Goal: Task Accomplishment & Management: Complete application form

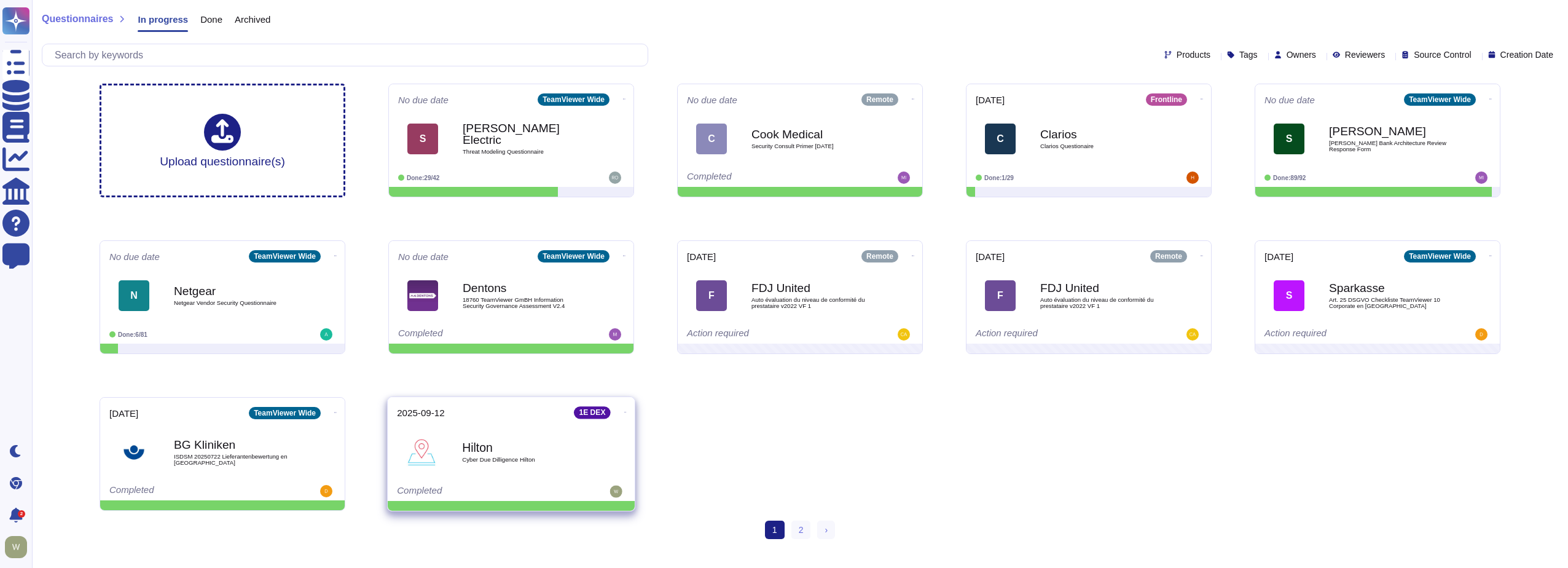
click at [498, 463] on span "Cyber Due Dilligence Hilton" at bounding box center [524, 460] width 124 height 6
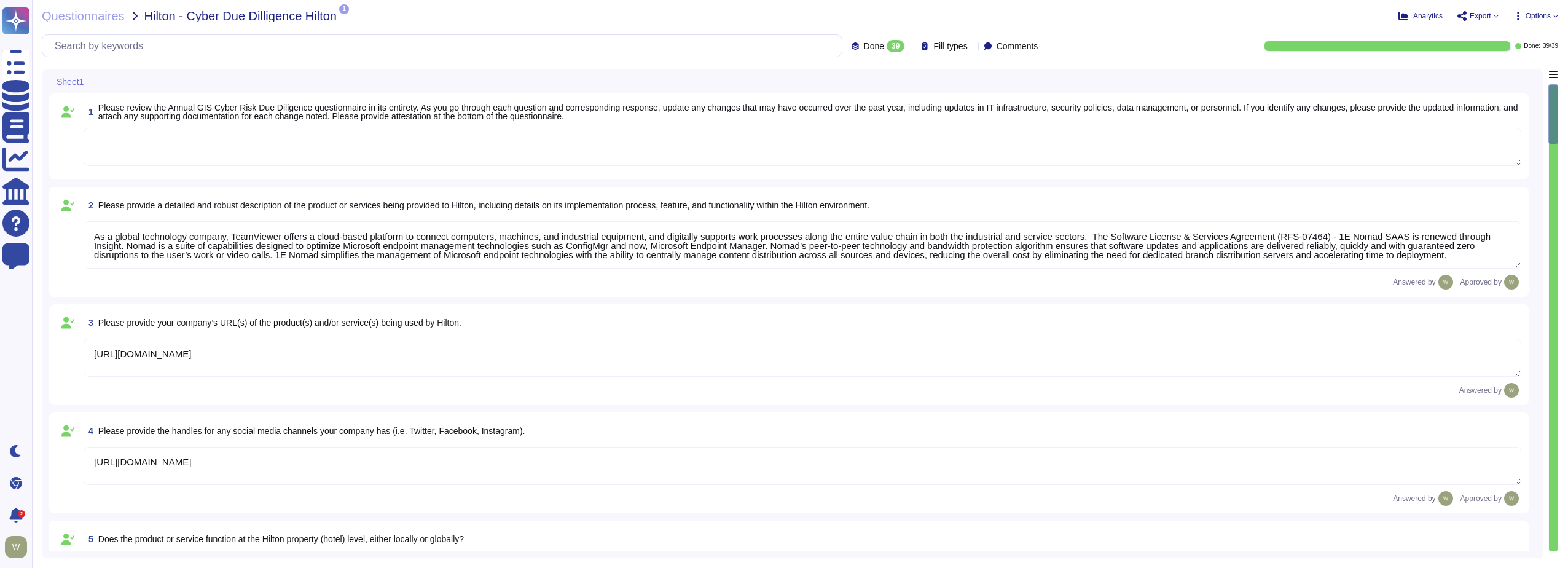
type textarea "As a global technology company, TeamViewer offers a cloud-based platform to con…"
type textarea "[URL][DOMAIN_NAME]"
type textarea "The product is deployed globally at [GEOGRAPHIC_DATA] Corporate and over 100 Pr…"
type textarea "The Security organization at TeamViewer is comprised of 40+ FTEs led by the Chi…"
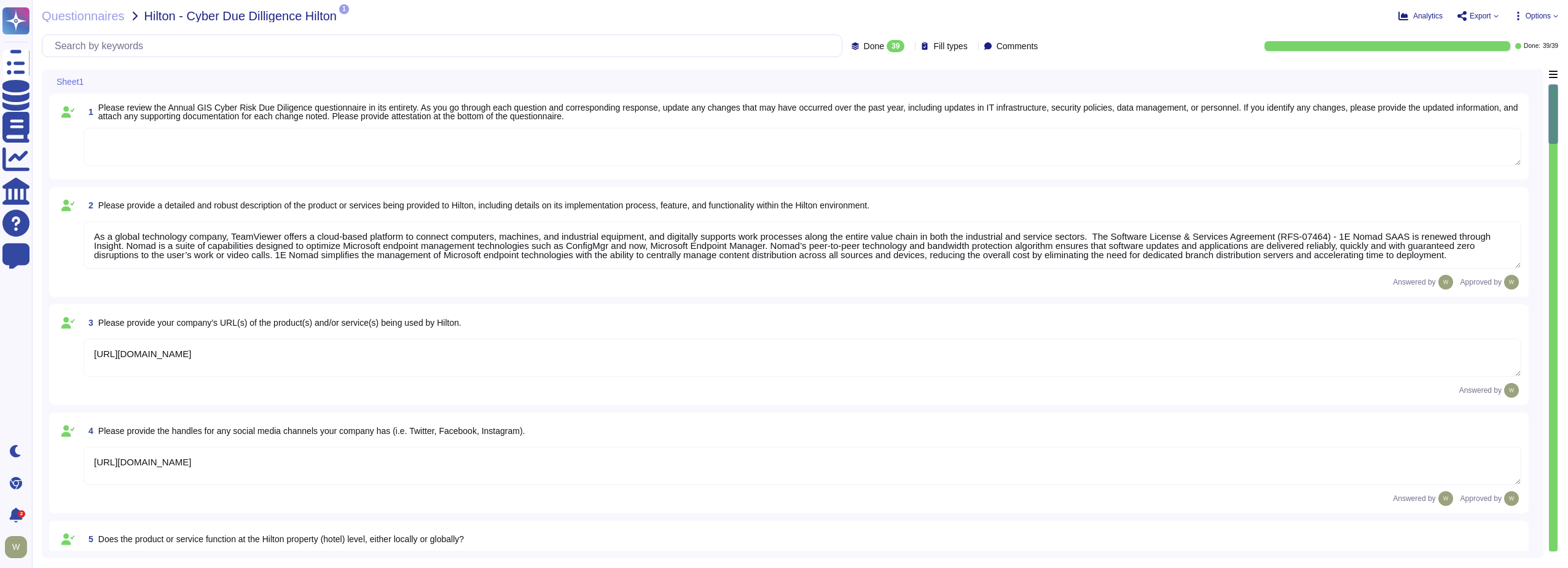
type textarea "At TeamViewer, we prioritize security training for our employees, conducting it…"
drag, startPoint x: 1555, startPoint y: 120, endPoint x: 1561, endPoint y: 339, distance: 219.1
click at [1561, 357] on div "Questionnaires Hilton - Cyber Due Dilligence Hilton 1 pdf TeamViewer Informatio…" at bounding box center [800, 284] width 1536 height 568
type textarea "New employees are trained for an average of two months as part of TeamViewer's …"
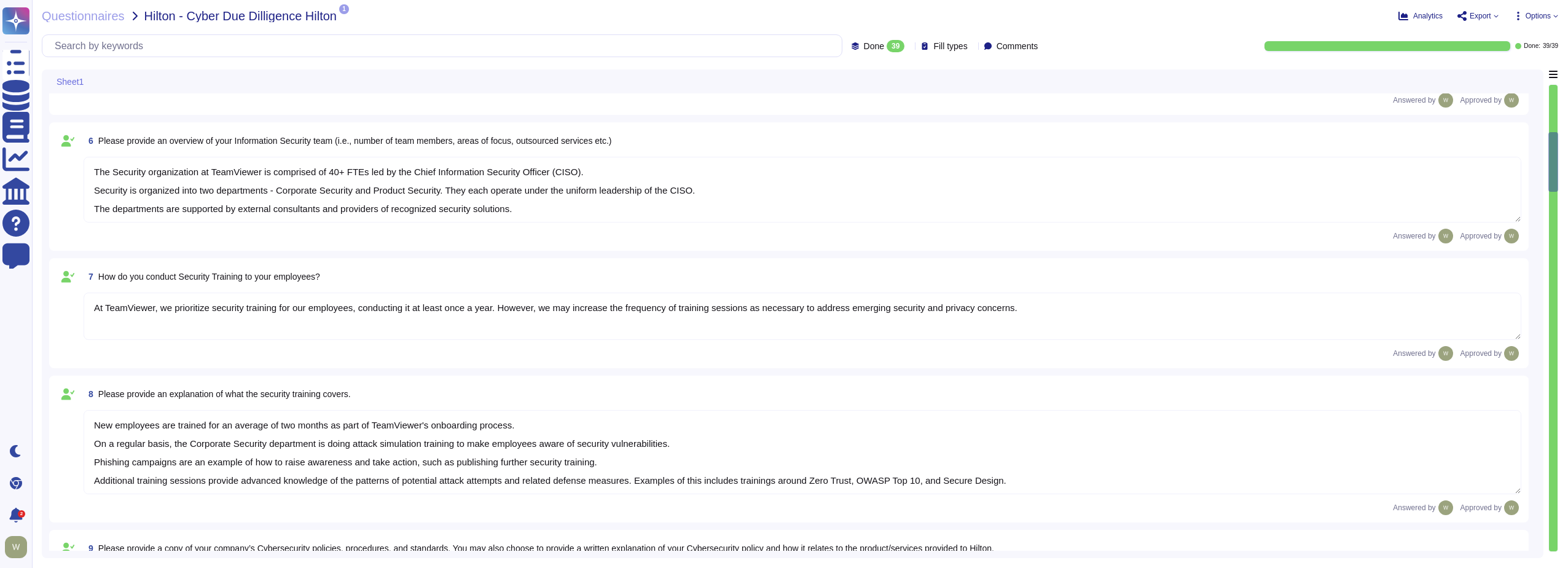
type textarea "TeamViewer Information Security Policy sets out TeamViewer’s high-level require…"
type textarea "TeamViewer follows an established S-SDLC policy based on the SAMM model as well…"
type textarea "The risk assessment procedure defines the responsibility, methodologies and pro…"
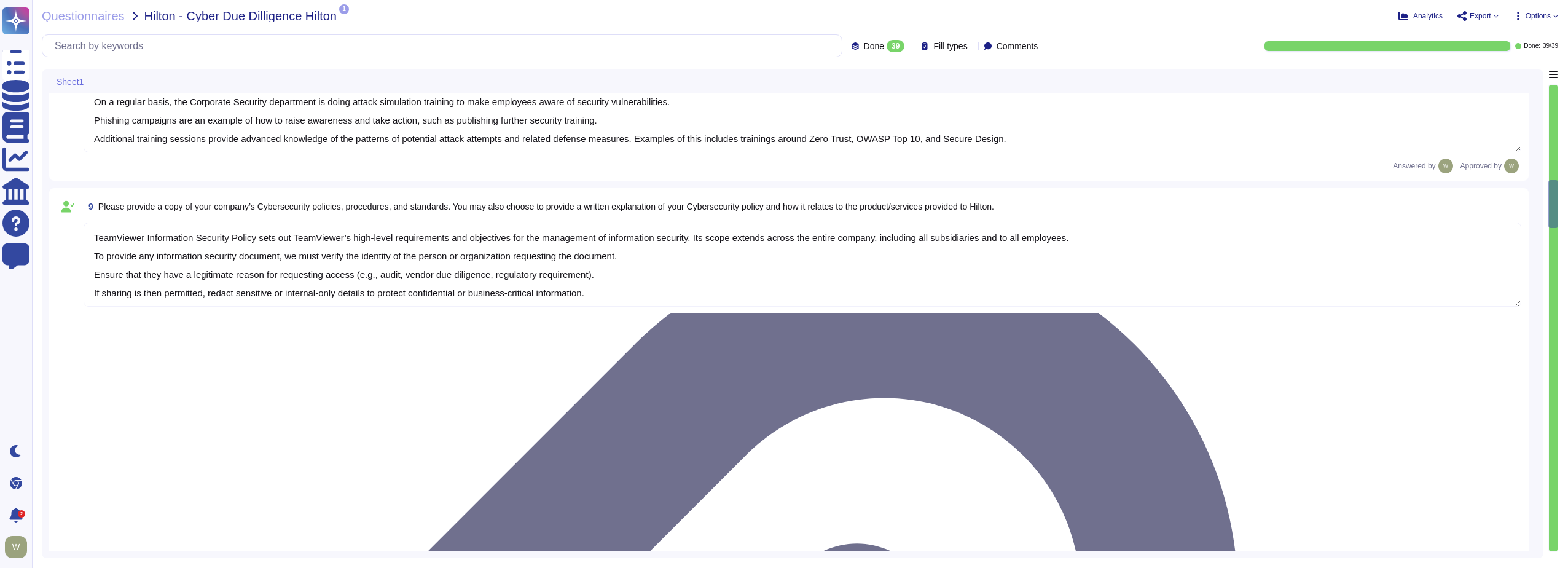
scroll to position [1045, 0]
type textarea "TeamViewer leverages an external 24/7 SOC to monitor its network and spot any a…"
type textarea "TeamViewer owns several certifications which includes but is not limited to: • …"
type textarea "Yes, Hilton Guest / Employee data is collected."
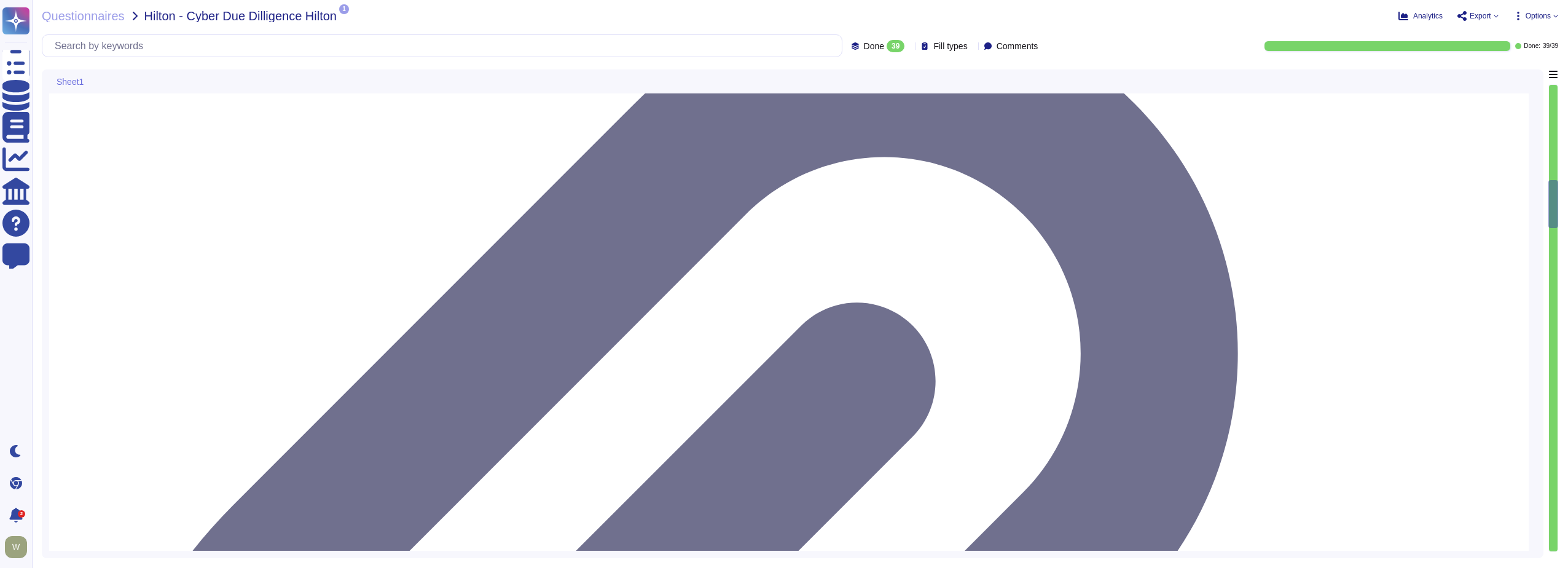
scroll to position [1, 0]
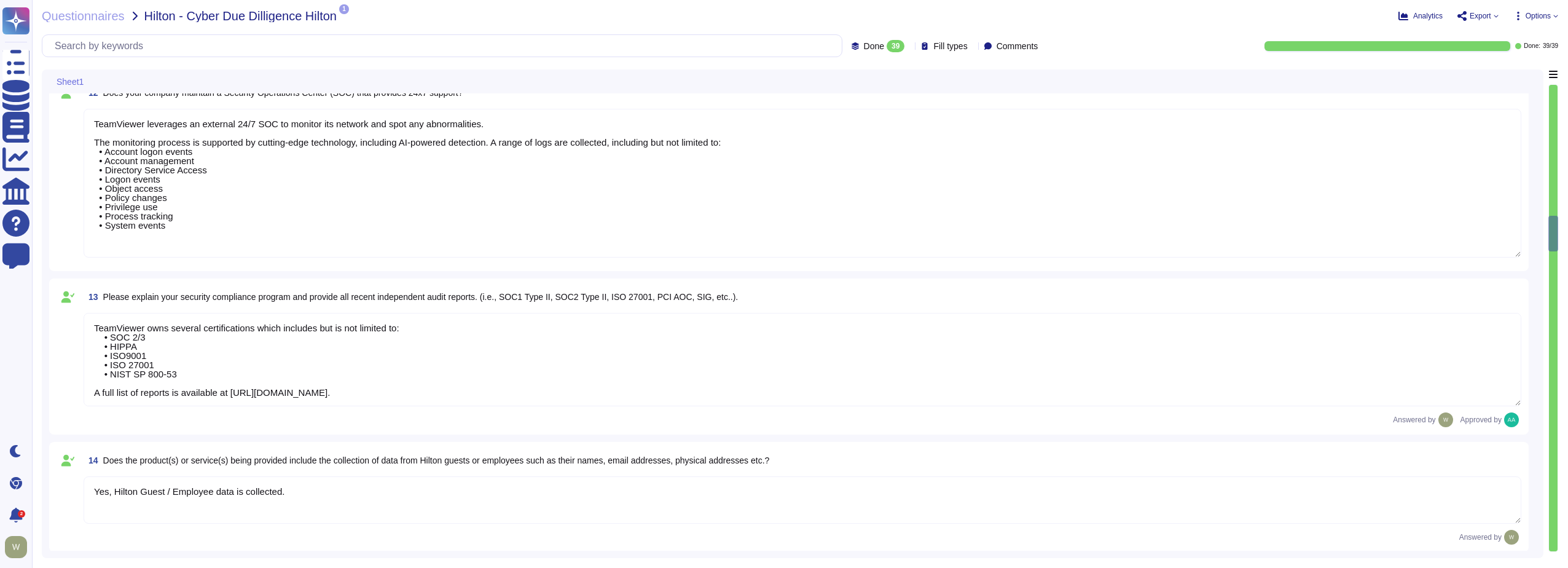
type textarea "Yes, TeamViewer does collect Personally Identifiable Information (PII). In this…"
type textarea "Data is in-scope and is in compliance with GDPR. As a company headquartered in …"
type textarea "LoreMipsum dolo sitamet CON adip. El sedd eiusmod, tem Incididu ut lab Etdo Mag…"
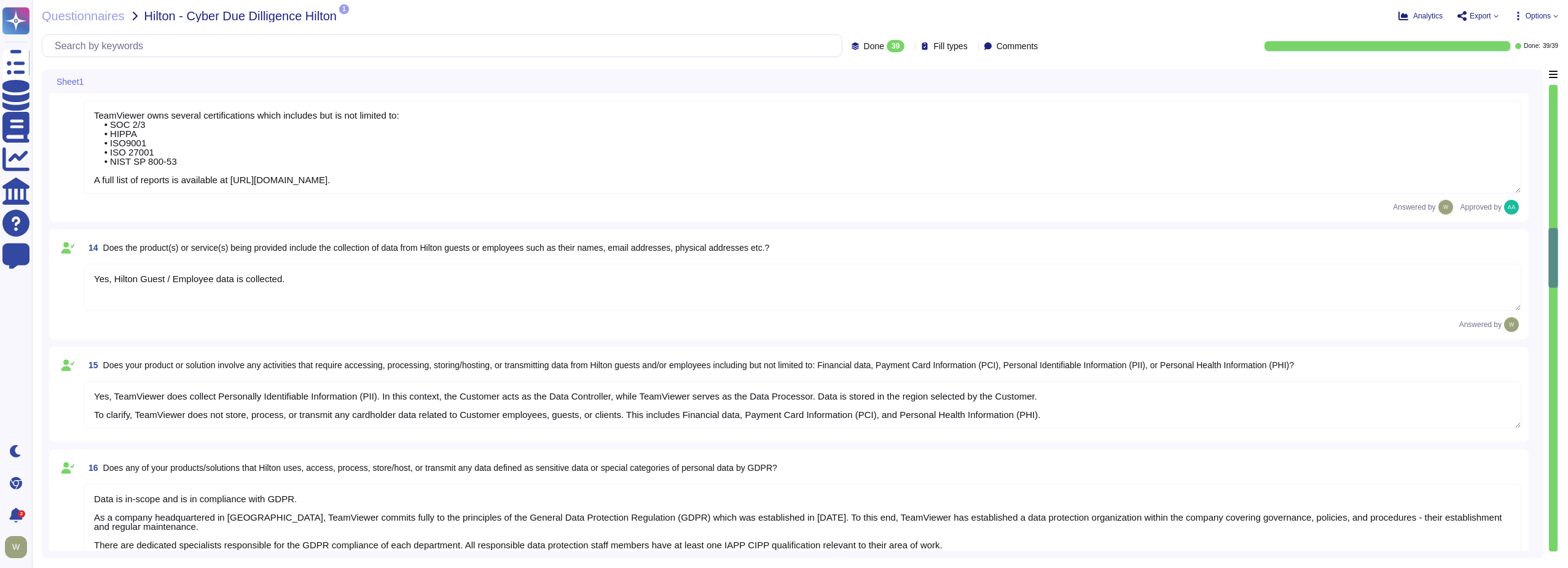
type textarea "TeamViewer collects 30k-500k data records."
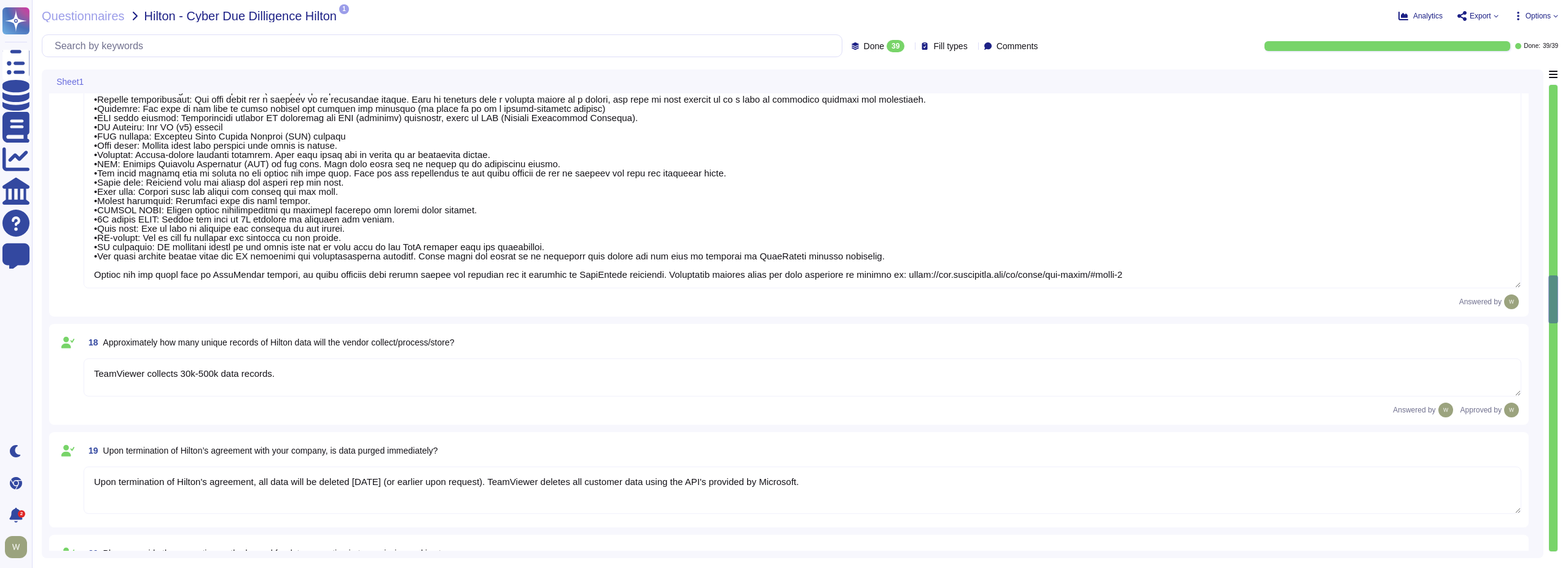
type textarea "Upon termination of Hilton's agreement, all data will be deleted [DATE] (or ear…"
type textarea "Data Encryption Methods **Encryption in Transit** All data transmitted to and f…"
type textarea "The Security Team can be contacted via [EMAIL_ADDRESS][DOMAIN_NAME] or through …"
type textarea "We have a comprehensive incident response plan in place, which includes the rol…"
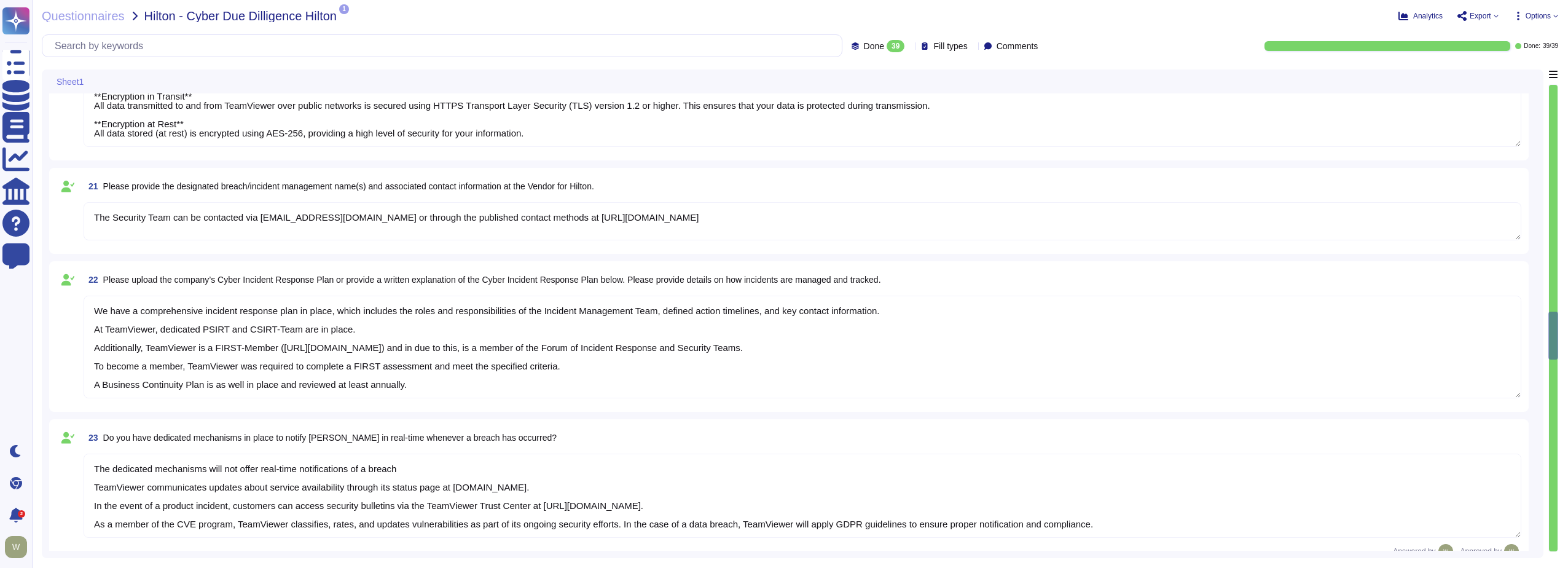
type textarea "The dedicated mechanisms will not offer real-time notifications of a breach Tea…"
type textarea "TeamViewer has established a streamlined data breach notification process in ac…"
type textarea "A Breach has not occurred within the last year No, our products have been safe …"
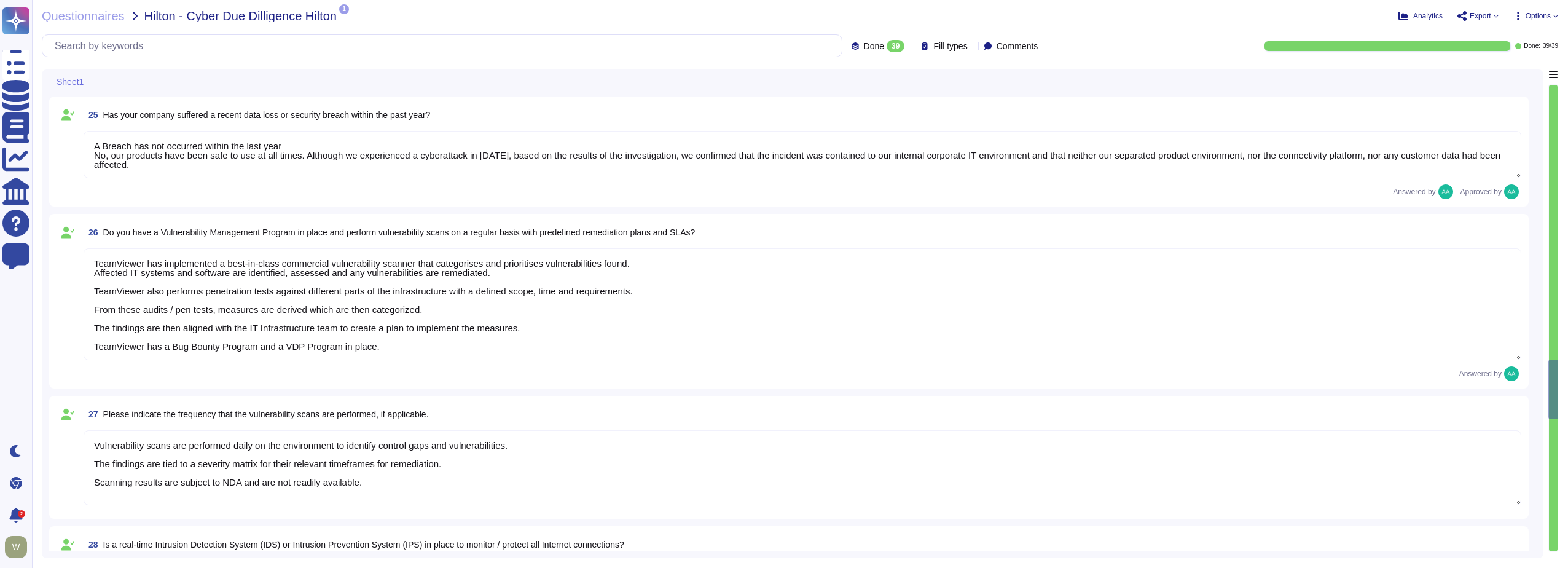
type textarea "TeamViewer has implemented a best-in-class commercial vulnerability scanner tha…"
type textarea "Vulnerability scans are performed daily on the environment to identify control …"
type textarea "Yes, TeamViewer employs an Intrusion Detection System (IDS) at both our datacen…"
type textarea "Yes there is a common baseline hardening and a "System Hardening Policy". It in…"
type textarea "TeamViewer has implemented a change advisory board (CAB) for all relevant IT ch…"
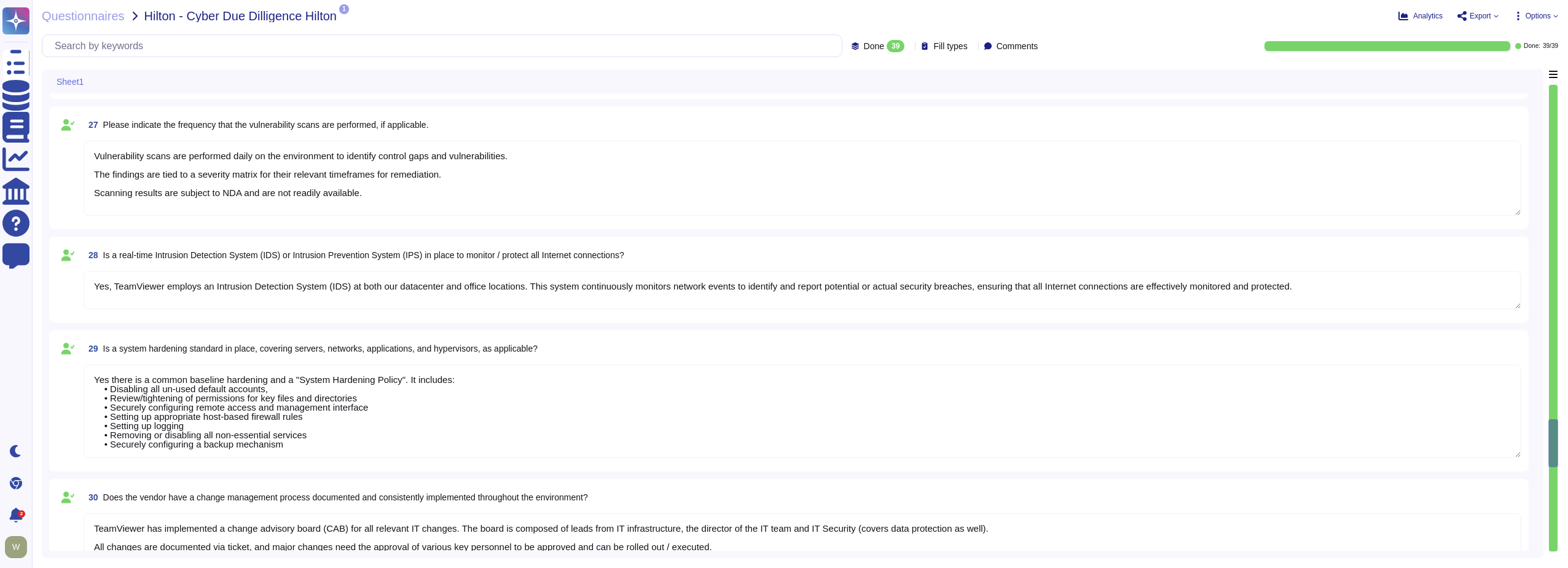
type textarea "The requested documentation is not made available to customers even under NDA a…"
type textarea "TeamViewer has enterprise logging sensors deployed throughout the network that …"
type textarea "Yes, TeamViewer has established formal access management procedures that are bo…"
type textarea "The access provisioning and de-provisioning process for our product/service is …"
type textarea "The access review process for our product/service requires customers to conduct…"
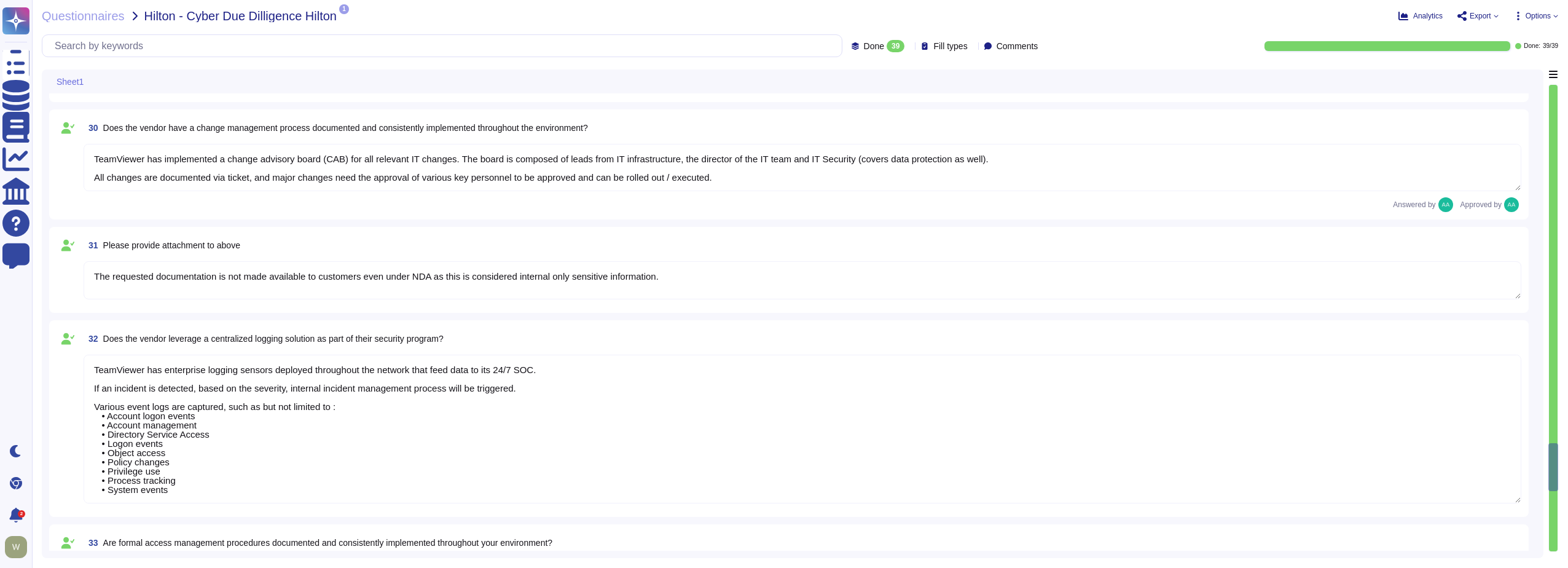
type textarea "The account monitoring process is the responsibility of the customers. They can…"
type textarea "Access to internally managed systems is mandatory through passwordless SSO mech…"
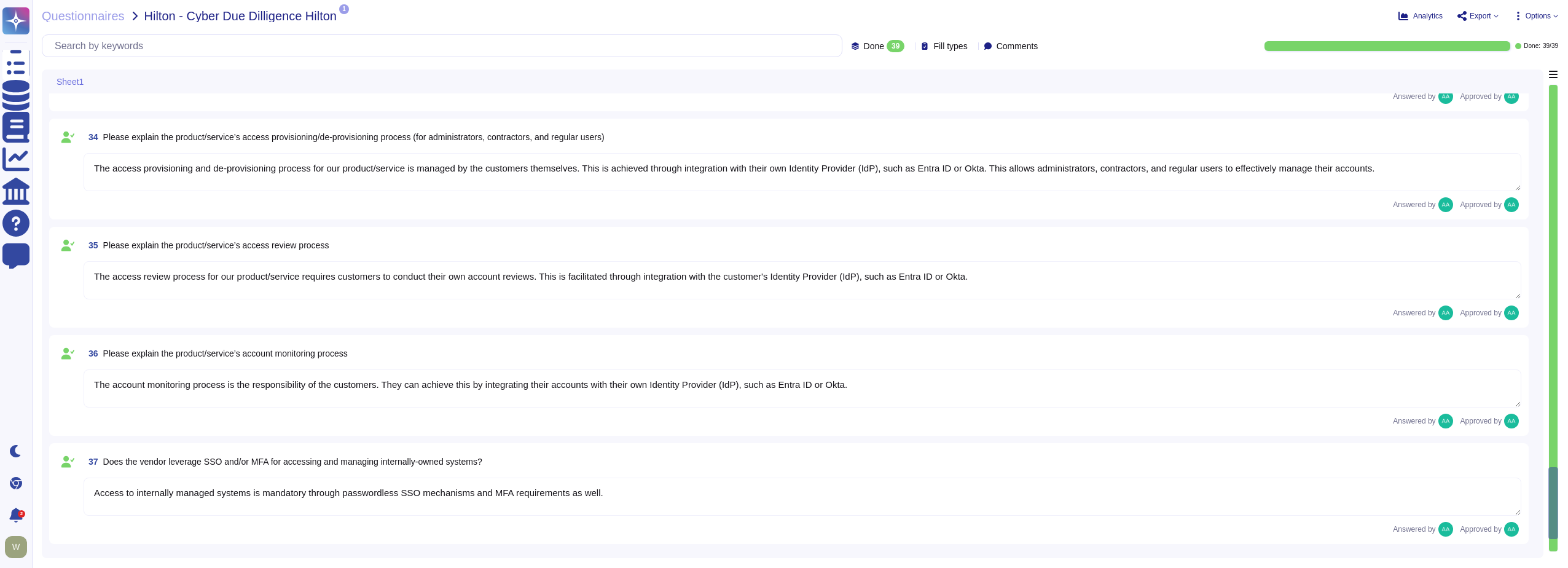
type textarea "To further strengthen TeamViewer's corporate security measures, TeamViewer has …"
type textarea "i.V. [PERSON_NAME]"
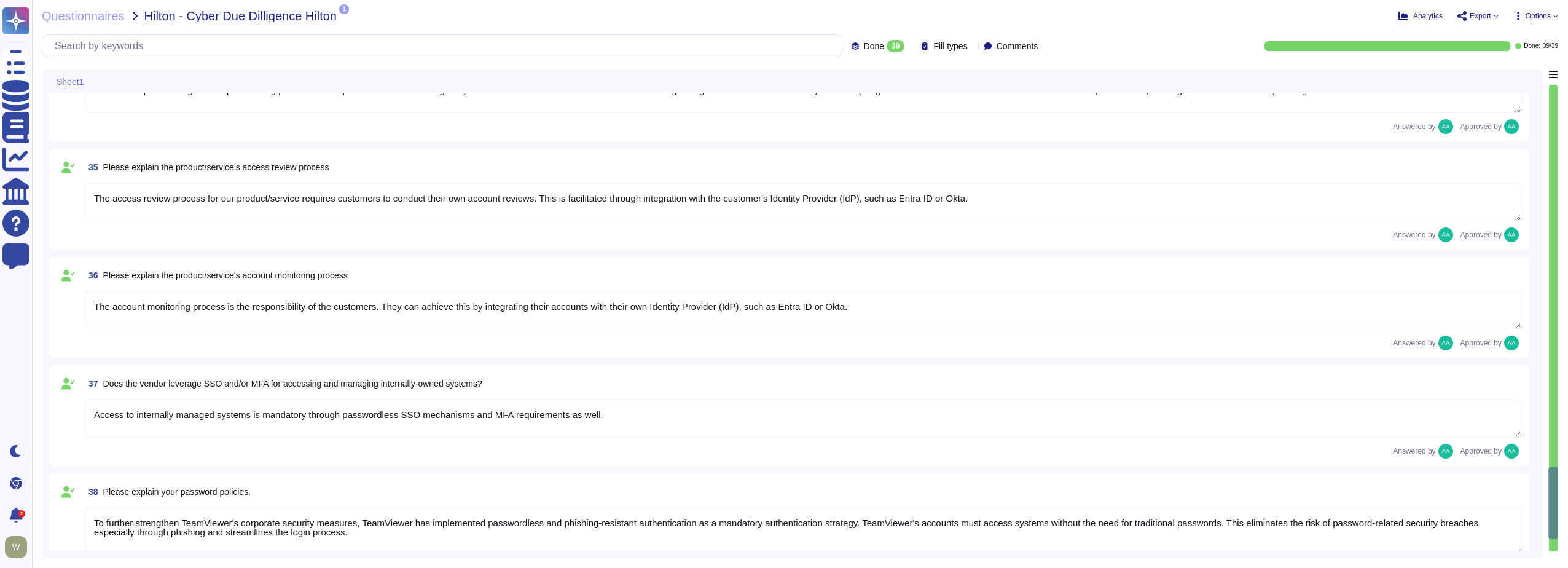
scroll to position [4560, 0]
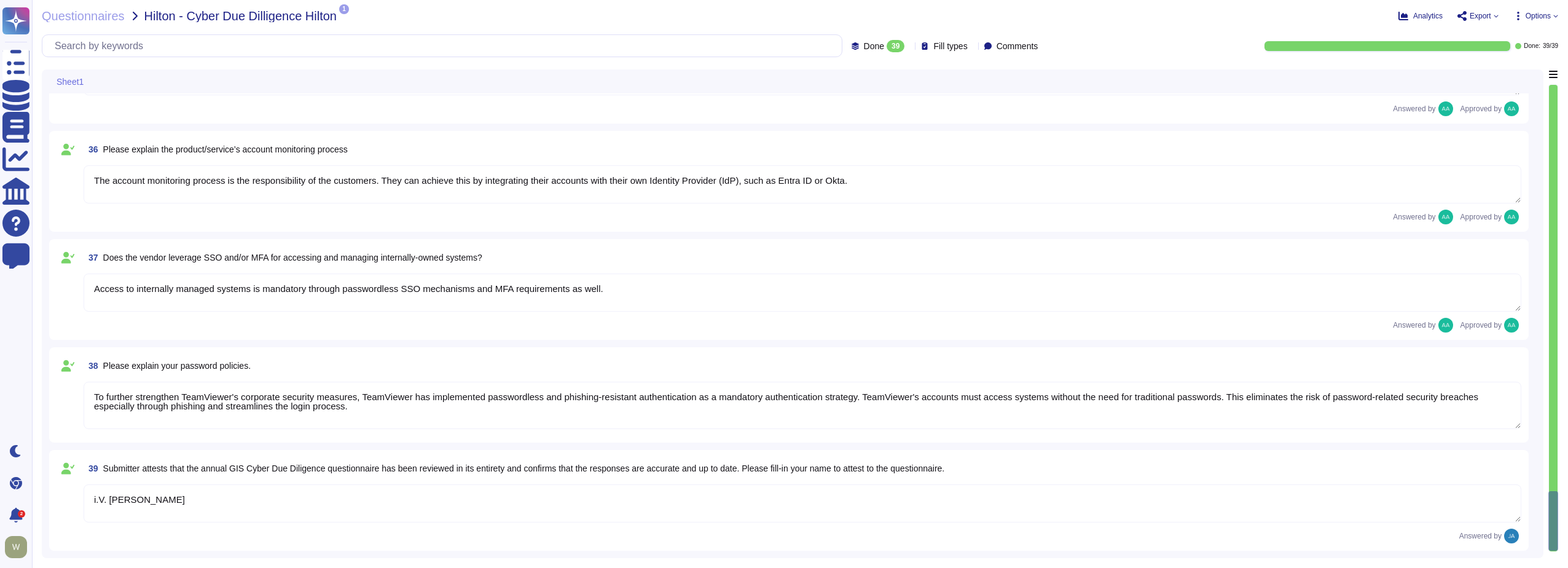
click at [1495, 17] on icon at bounding box center [1496, 16] width 4 height 2
click at [1444, 74] on p "Download" at bounding box center [1466, 91] width 44 height 34
